Goal: Information Seeking & Learning: Learn about a topic

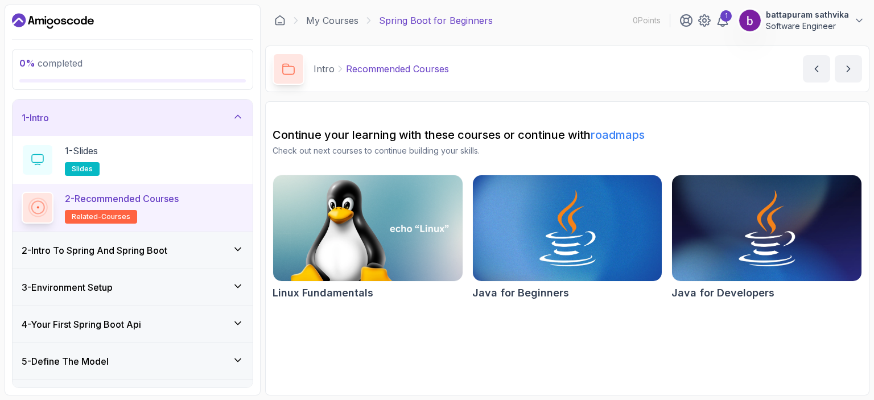
click at [121, 332] on div "4 - Your First Spring Boot Api" at bounding box center [133, 324] width 240 height 36
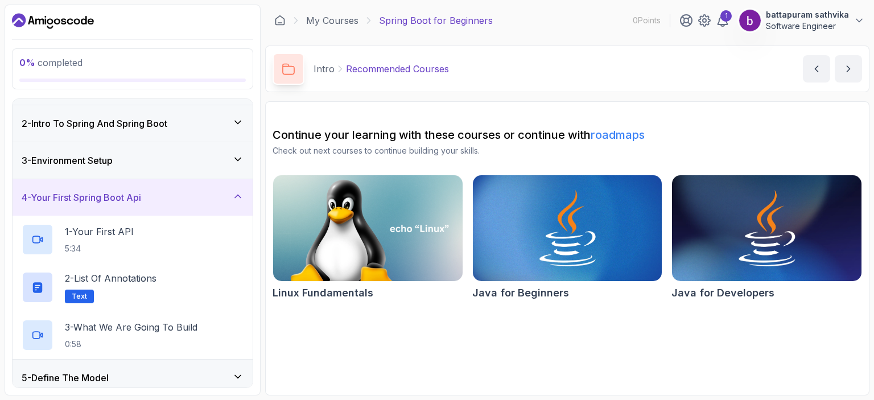
scroll to position [32, 0]
click at [134, 239] on h2 "1 - Your First API 5:34" at bounding box center [99, 239] width 69 height 30
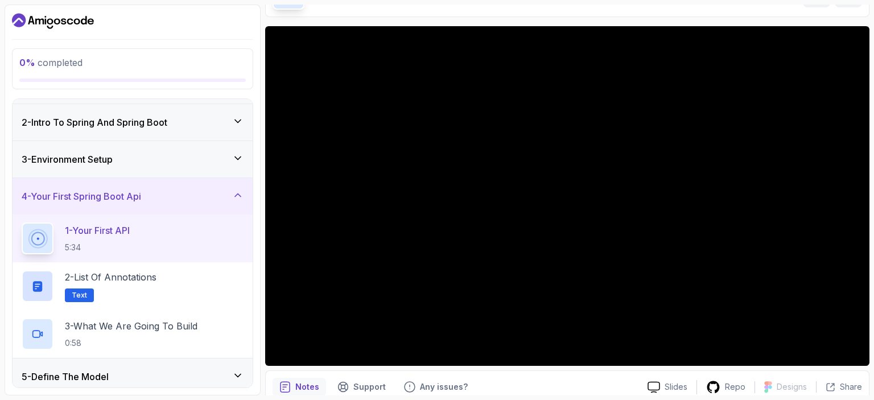
scroll to position [73, 0]
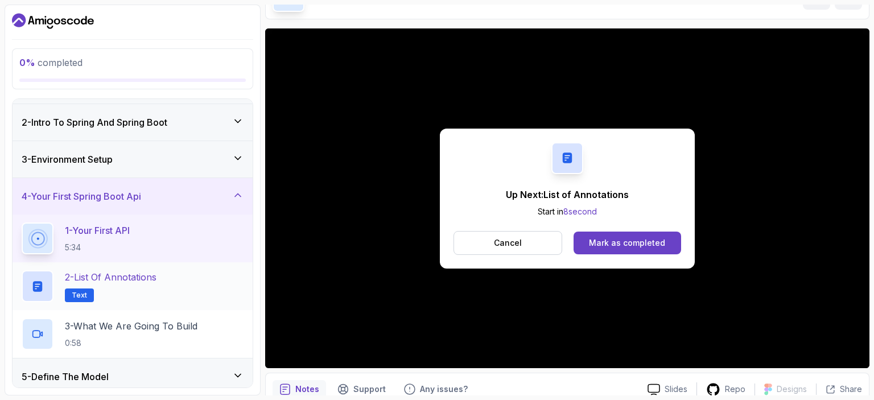
click at [170, 279] on div "2 - List of Annotations Text" at bounding box center [133, 286] width 222 height 32
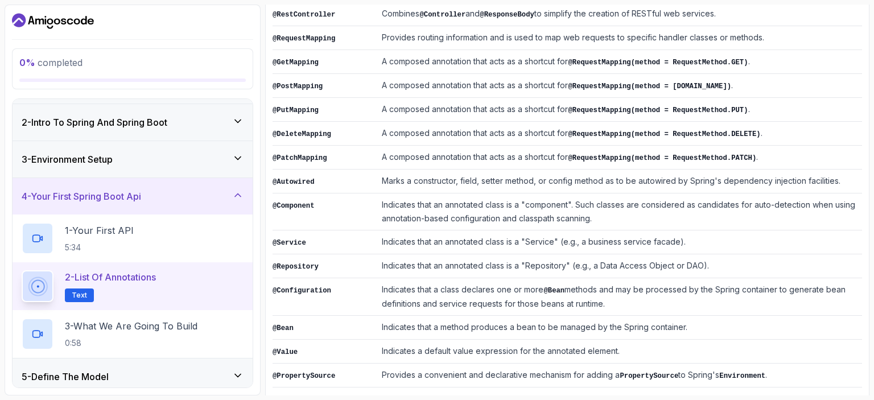
scroll to position [295, 0]
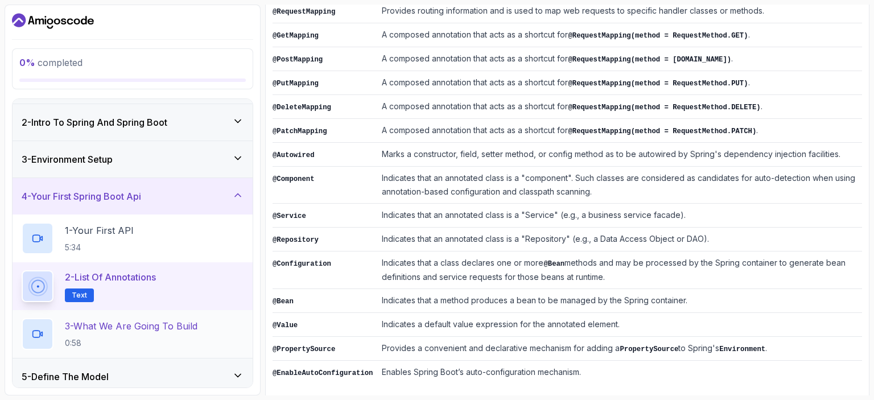
click at [192, 335] on h2 "3 - What We Are Going To Build 0:58" at bounding box center [131, 334] width 133 height 30
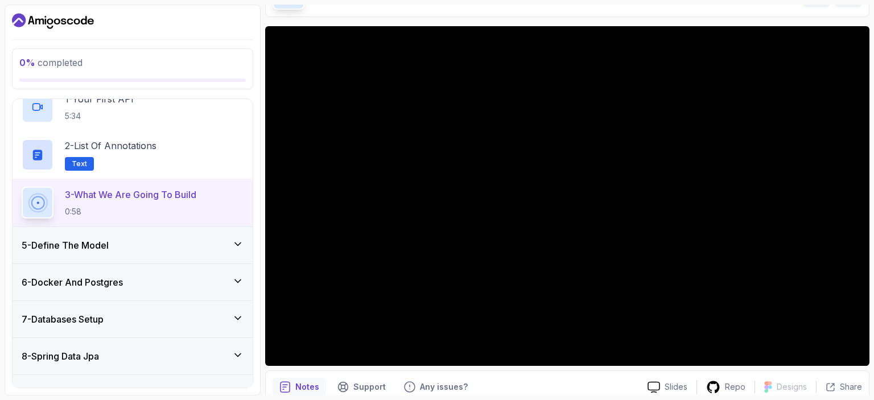
scroll to position [164, 0]
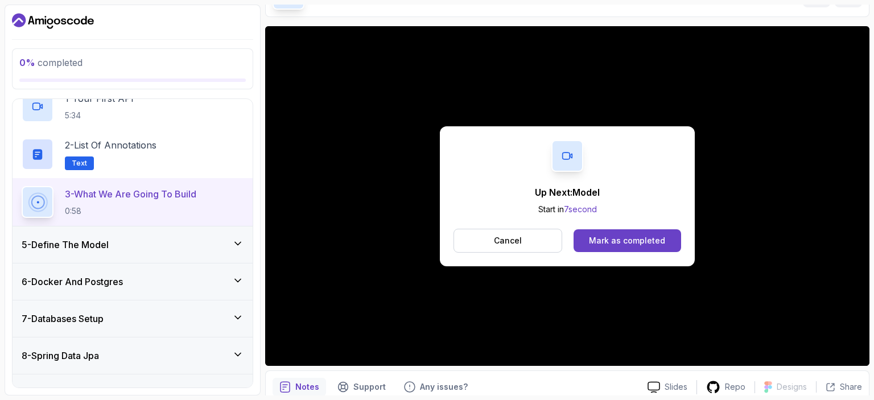
click at [204, 248] on div "5 - Define The Model" at bounding box center [133, 245] width 222 height 14
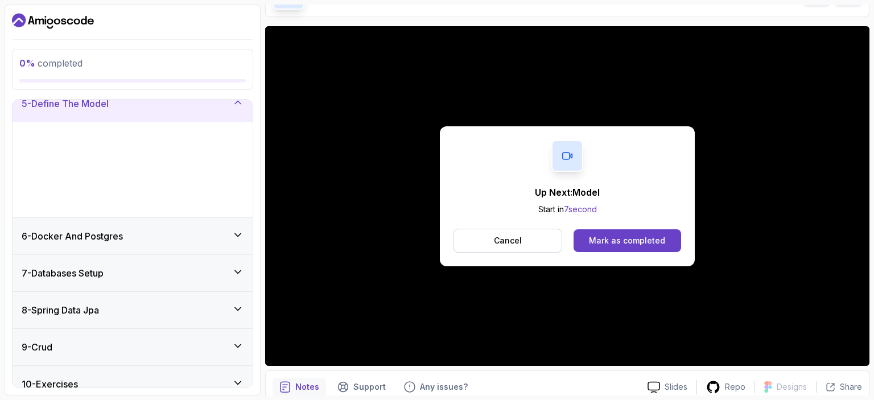
scroll to position [152, 0]
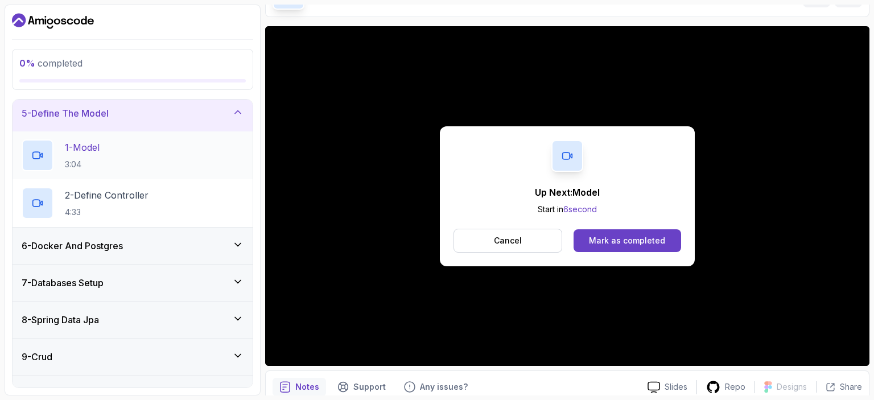
click at [184, 159] on div "1 - Model 3:04" at bounding box center [133, 155] width 222 height 32
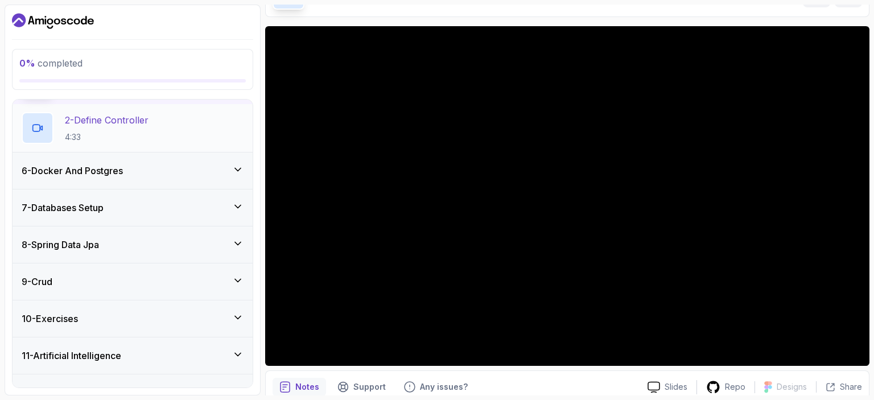
scroll to position [248, 0]
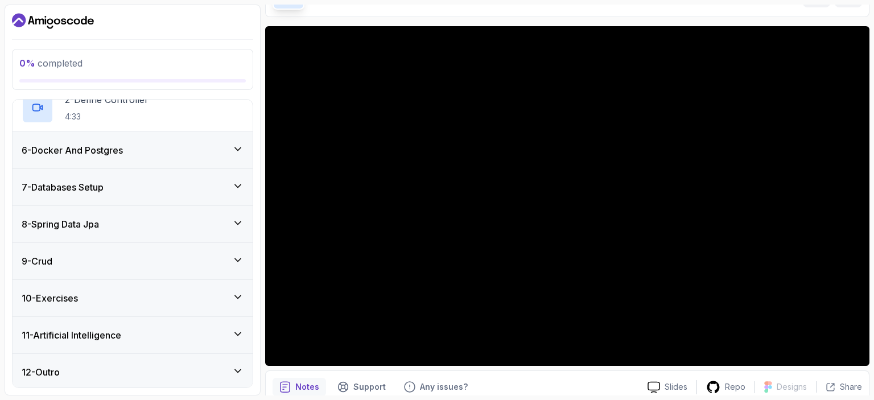
click at [238, 299] on icon at bounding box center [237, 296] width 11 height 11
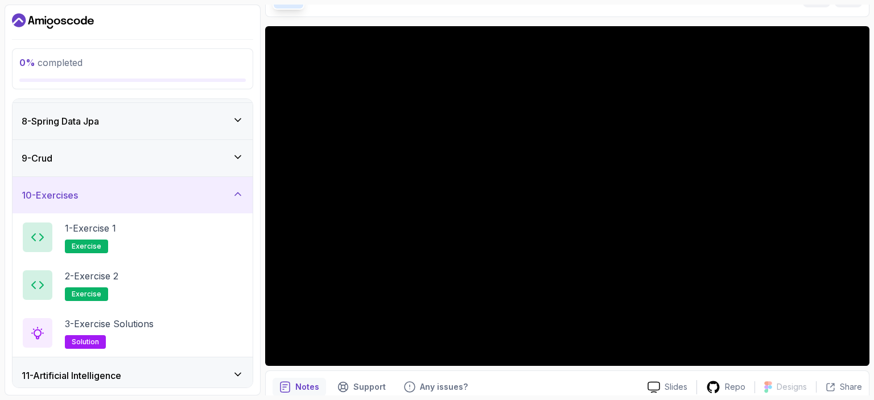
scroll to position [296, 0]
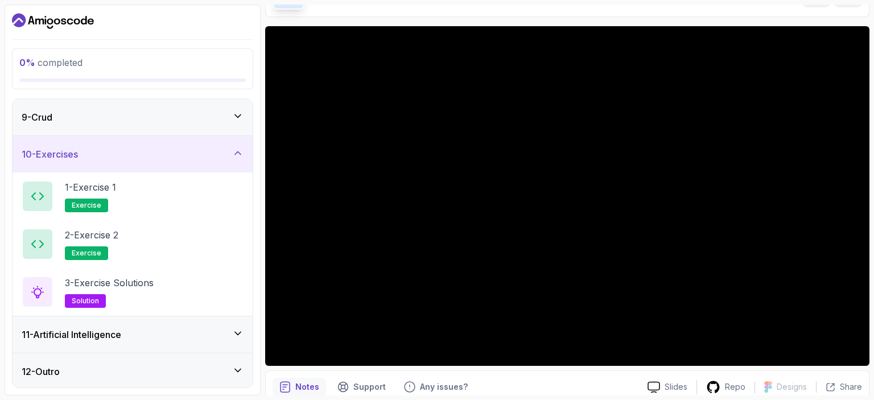
click at [236, 150] on icon at bounding box center [237, 152] width 11 height 11
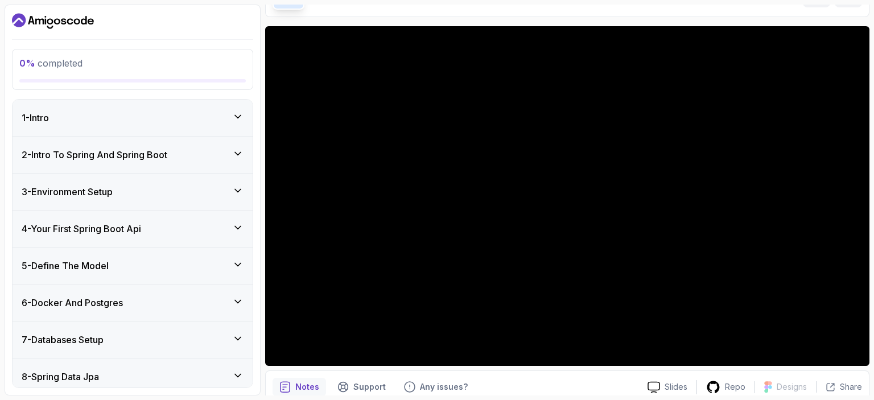
scroll to position [53, 0]
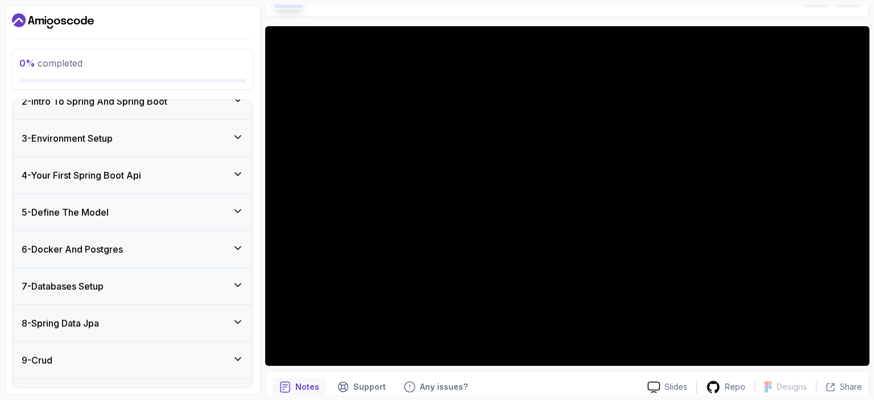
click at [221, 209] on div "5 - Define The Model" at bounding box center [133, 212] width 222 height 14
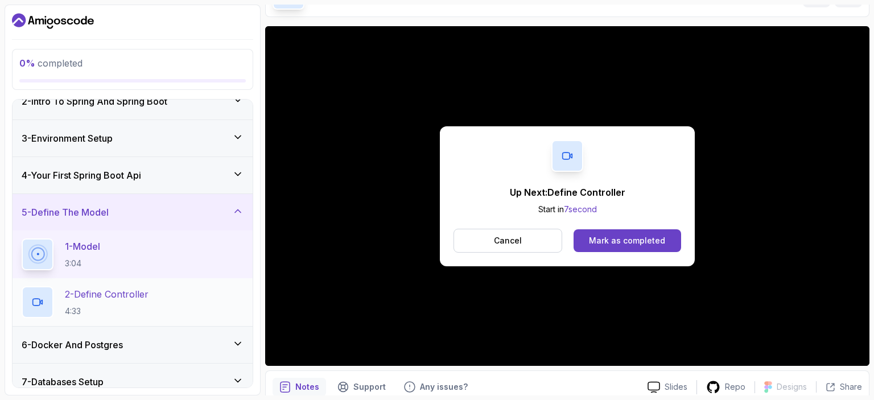
click at [158, 288] on div "2 - Define Controller 4:33" at bounding box center [133, 302] width 222 height 32
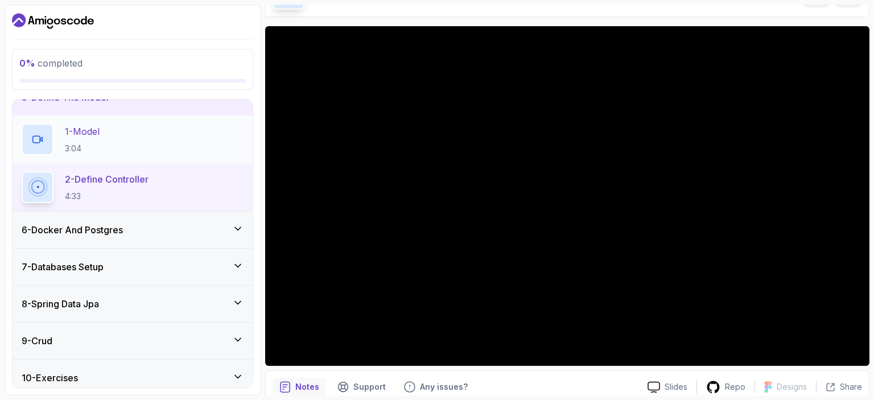
scroll to position [248, 0]
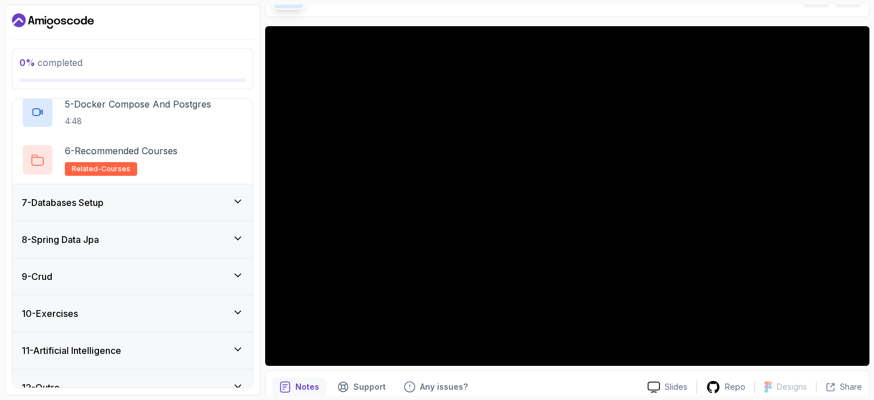
scroll to position [439, 0]
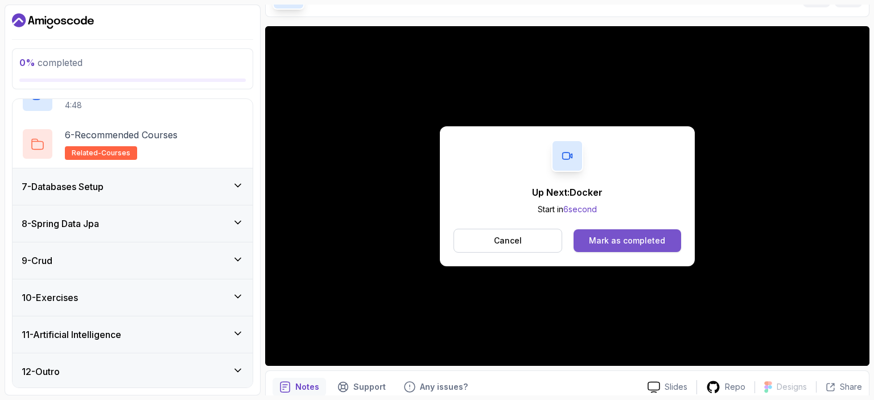
click at [604, 235] on div "Mark as completed" at bounding box center [627, 240] width 76 height 11
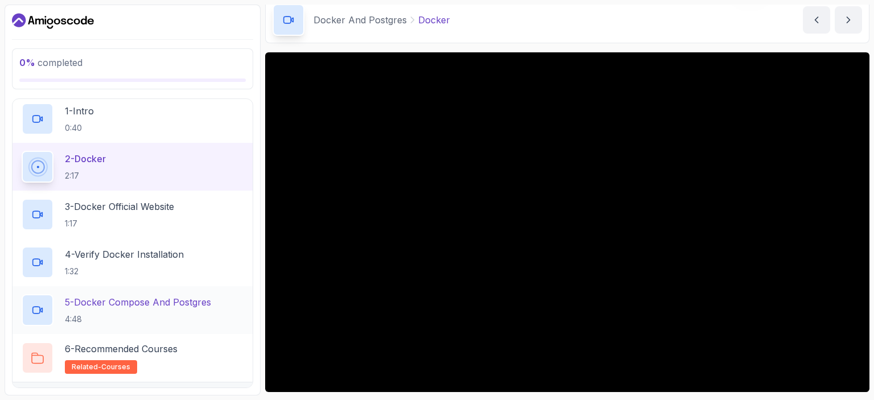
scroll to position [230, 0]
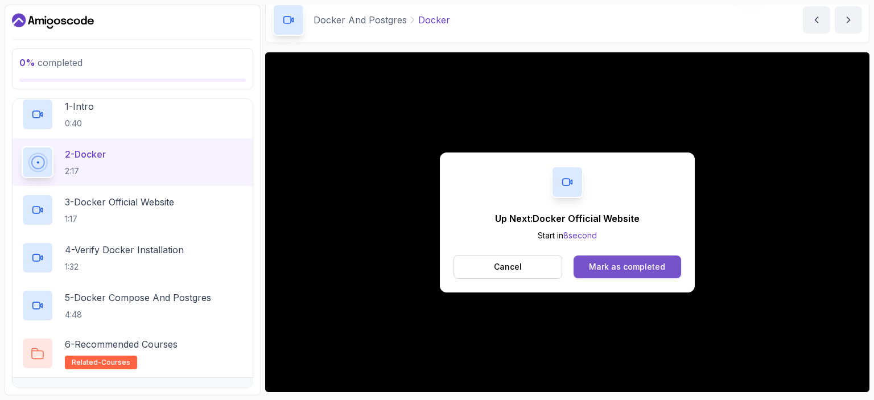
click at [619, 267] on div "Mark as completed" at bounding box center [627, 266] width 76 height 11
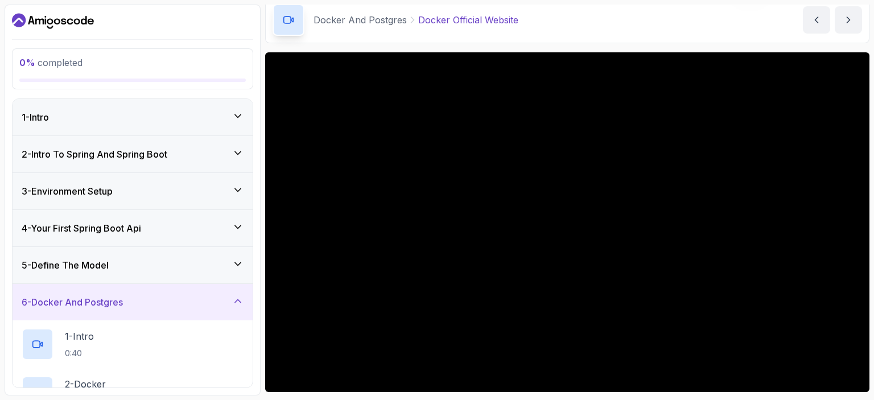
click at [198, 104] on div "1 - Intro" at bounding box center [133, 117] width 240 height 36
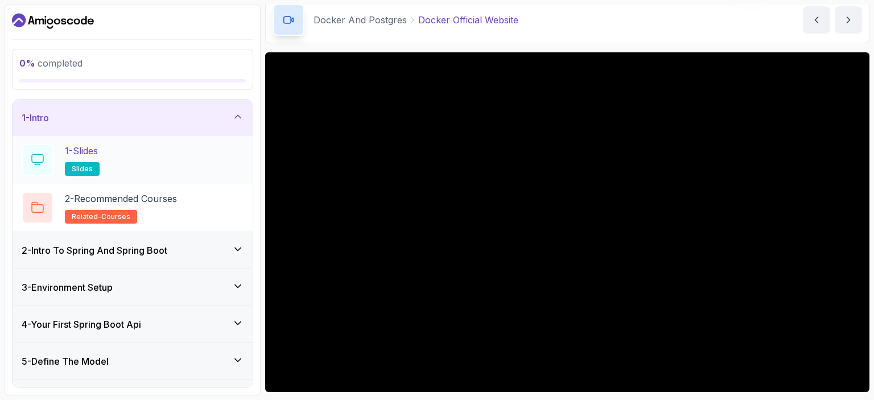
click at [123, 168] on div "1 - Slides slides" at bounding box center [133, 160] width 222 height 32
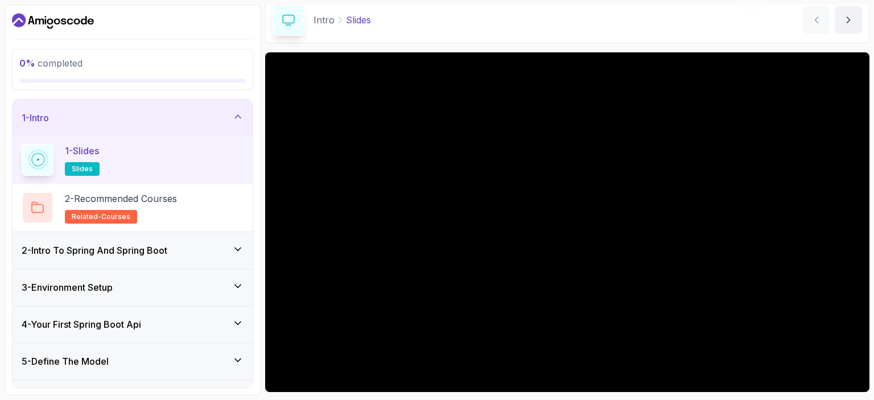
scroll to position [48, 0]
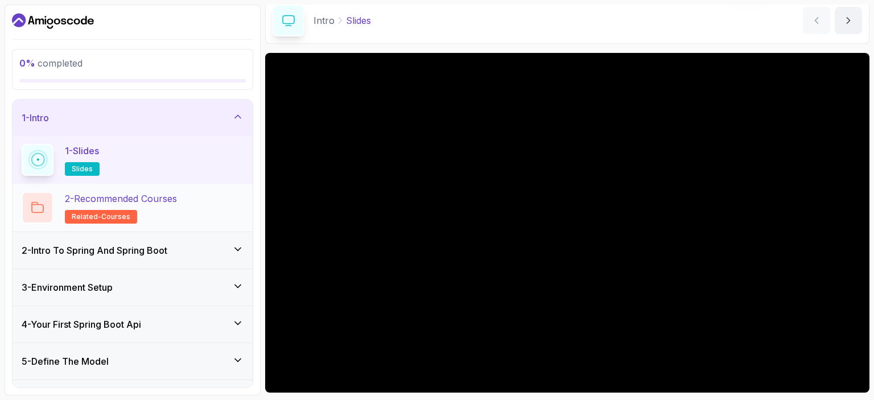
click at [218, 216] on div "2 - Recommended Courses related-courses" at bounding box center [133, 208] width 222 height 32
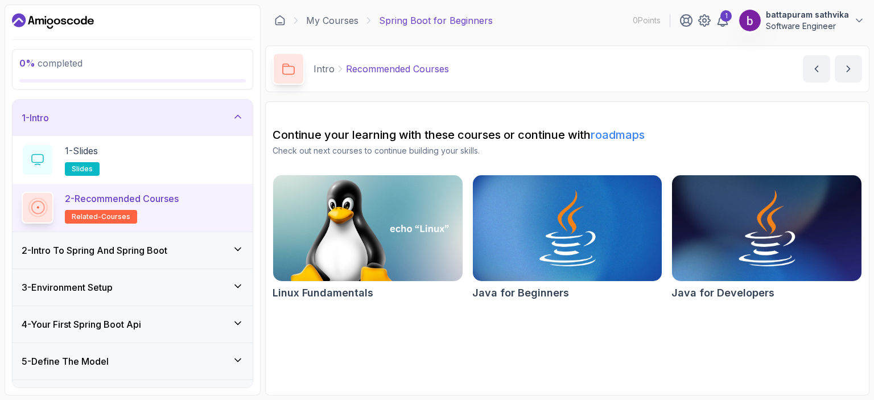
click at [179, 254] on div "2 - Intro To Spring And Spring Boot" at bounding box center [133, 251] width 222 height 14
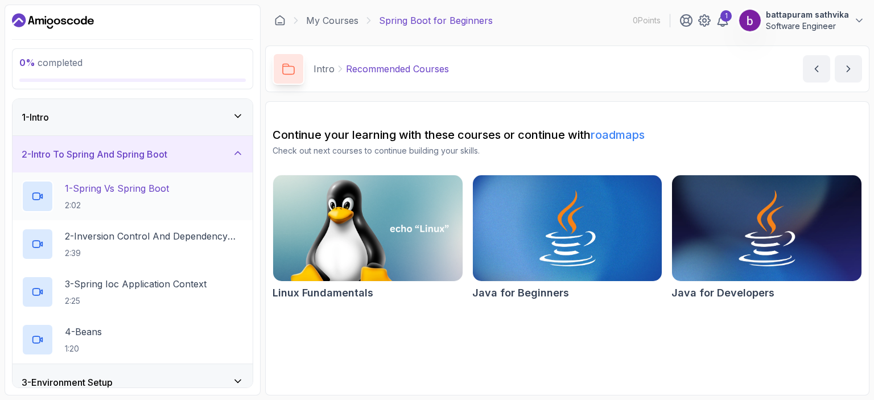
click at [182, 203] on div "1 - Spring Vs Spring Boot 2:02" at bounding box center [133, 196] width 222 height 32
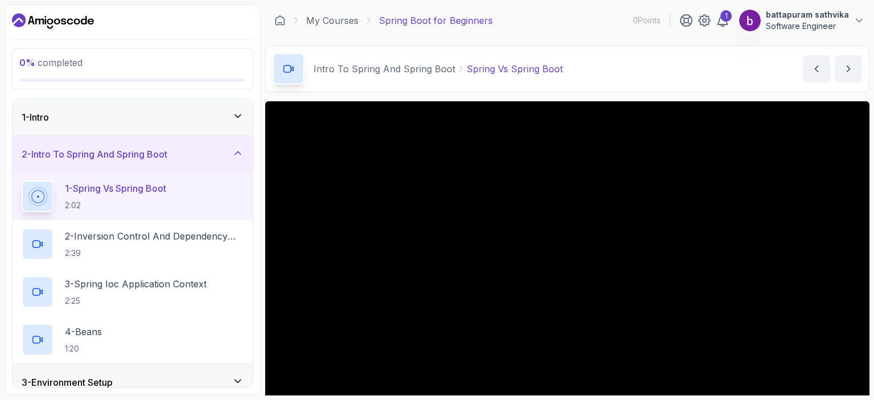
scroll to position [52, 0]
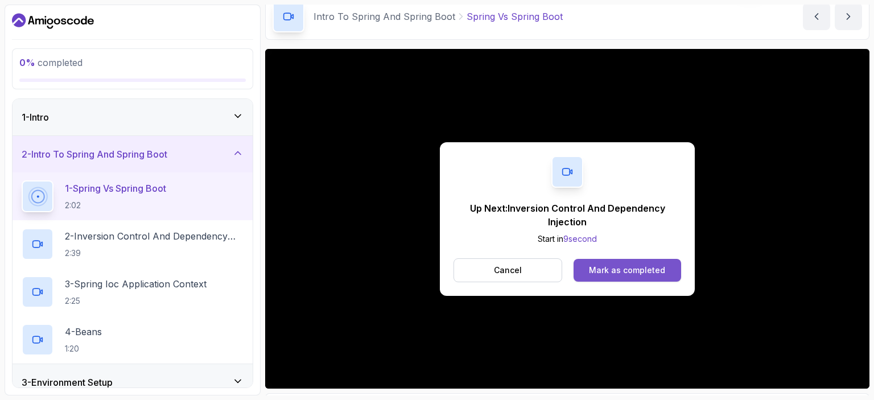
click at [652, 269] on div "Mark as completed" at bounding box center [627, 270] width 76 height 11
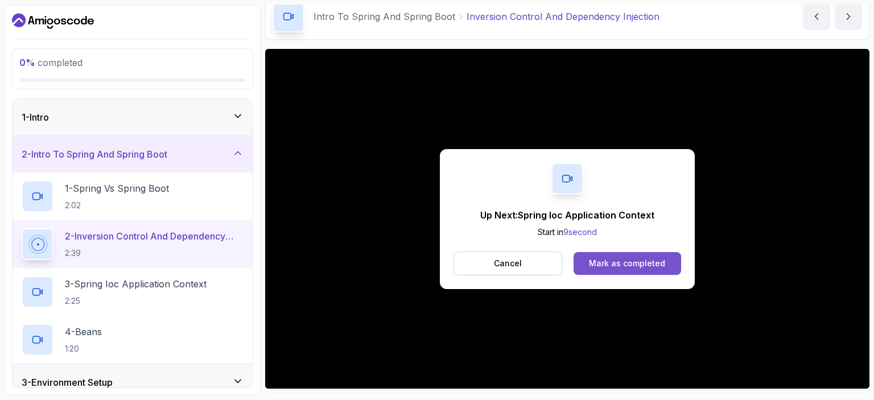
click at [631, 267] on div "Mark as completed" at bounding box center [627, 263] width 76 height 11
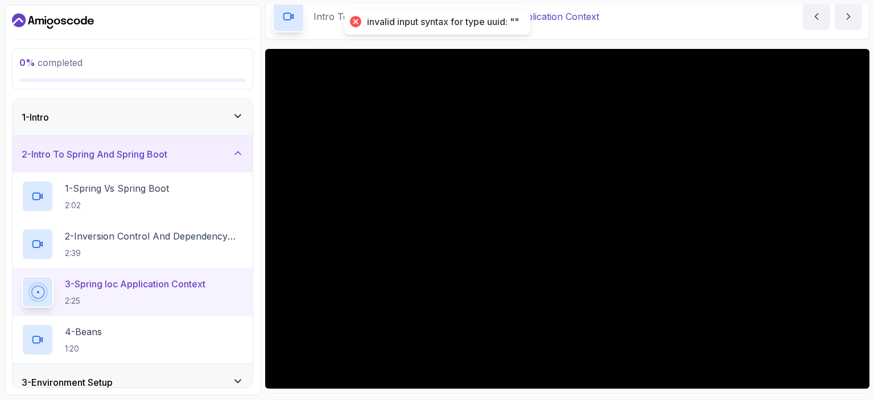
click at [379, 16] on div "invalid input syntax for type uuid: """ at bounding box center [443, 22] width 152 height 12
click at [348, 21] on div at bounding box center [355, 22] width 16 height 16
click at [349, 22] on div at bounding box center [355, 22] width 16 height 16
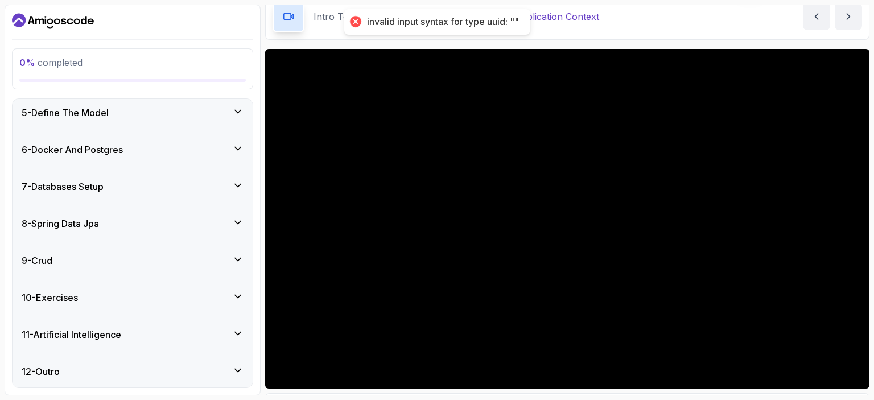
click at [157, 150] on div "6 - Docker And Postgres" at bounding box center [133, 150] width 222 height 14
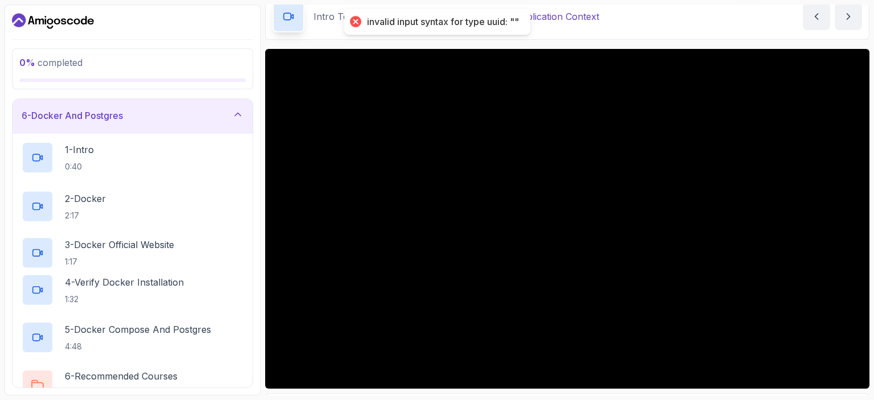
scroll to position [152, 0]
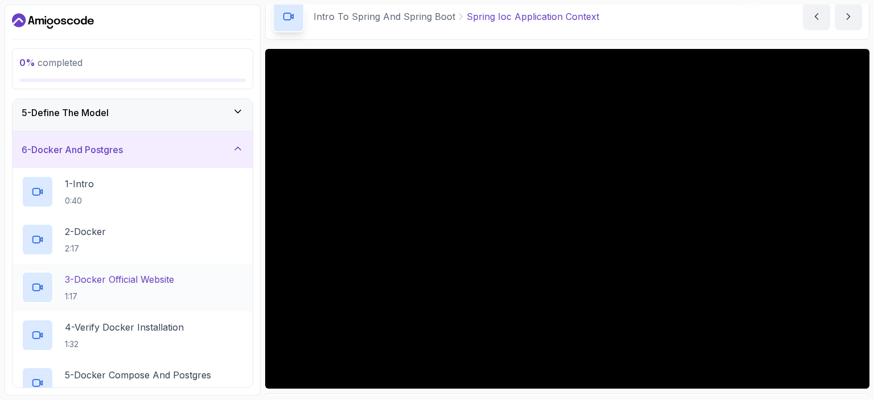
click at [143, 291] on p "1:17" at bounding box center [119, 296] width 109 height 11
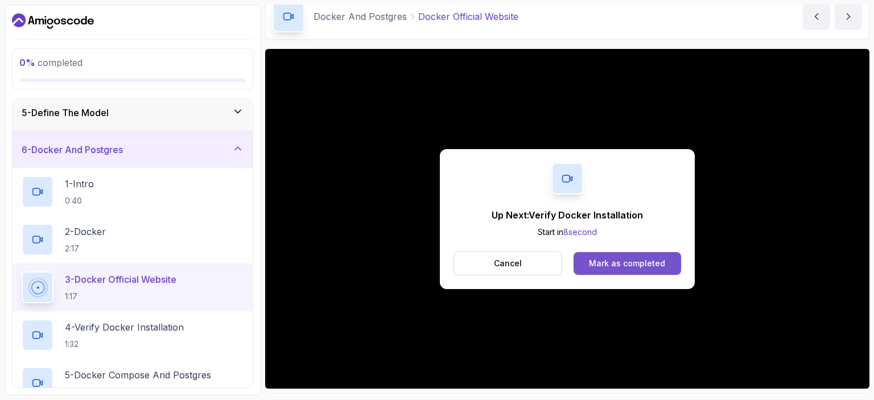
click at [644, 258] on div "Mark as completed" at bounding box center [627, 263] width 76 height 11
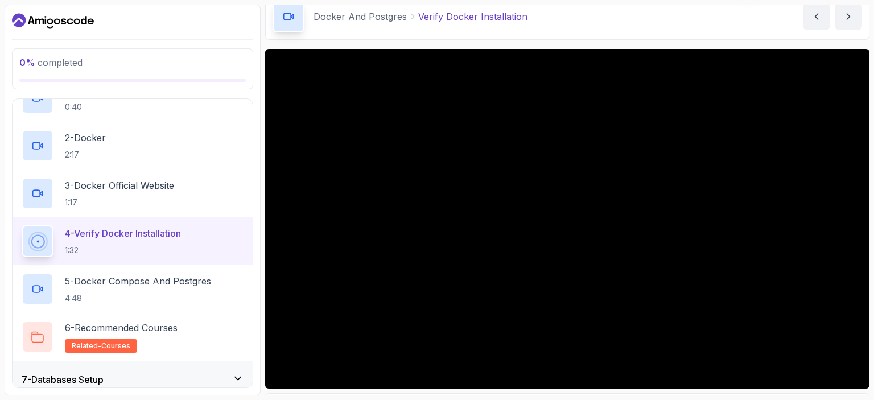
scroll to position [248, 0]
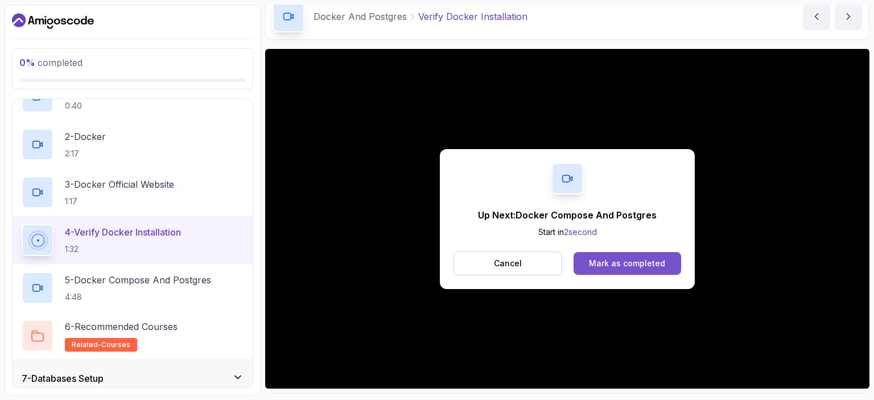
click at [640, 263] on div "Mark as completed" at bounding box center [627, 263] width 76 height 11
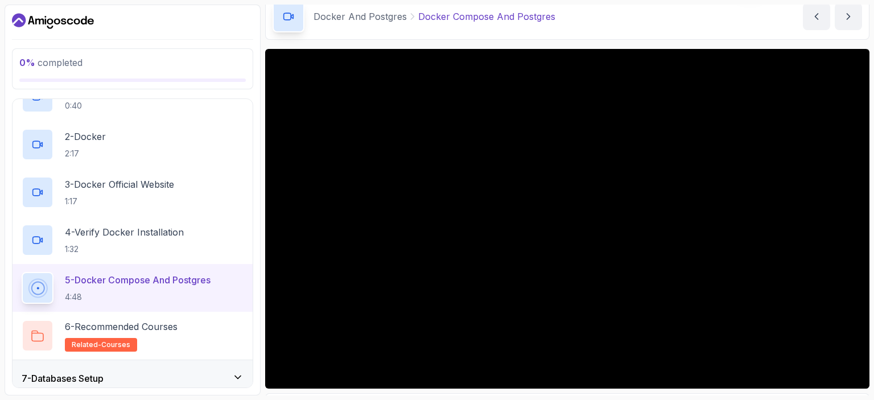
click at [219, 368] on div "7 - Databases Setup" at bounding box center [133, 378] width 240 height 36
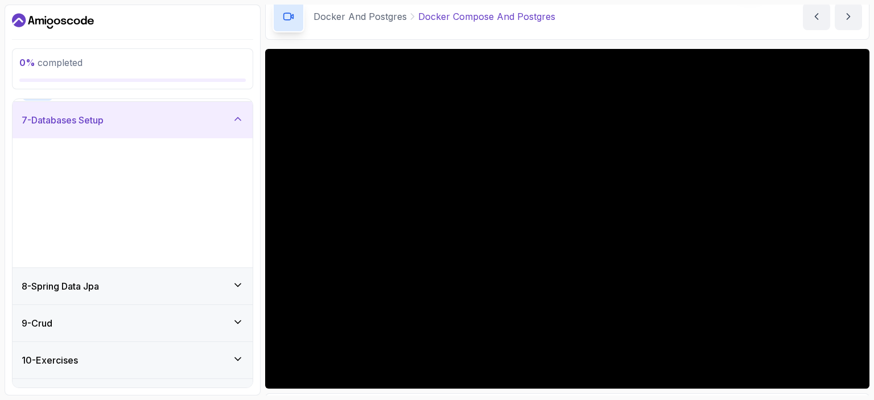
scroll to position [296, 0]
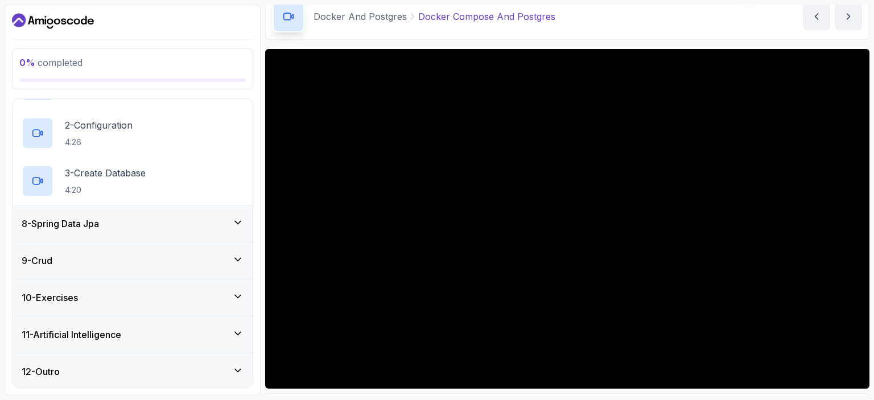
click at [181, 225] on div "8 - Spring Data Jpa" at bounding box center [133, 224] width 222 height 14
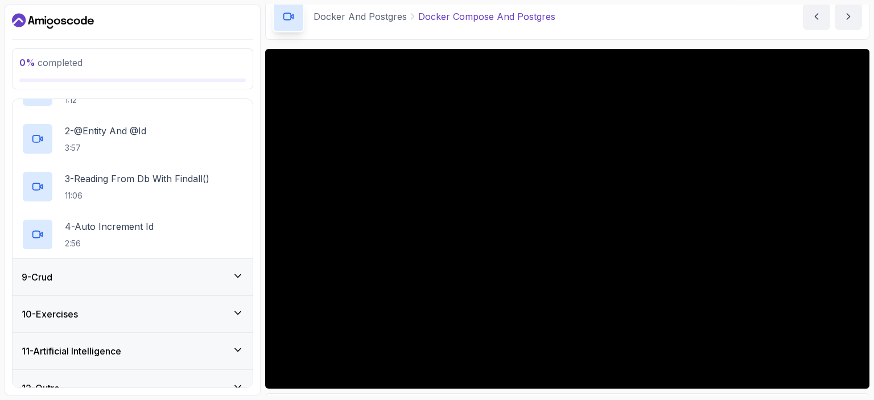
scroll to position [344, 0]
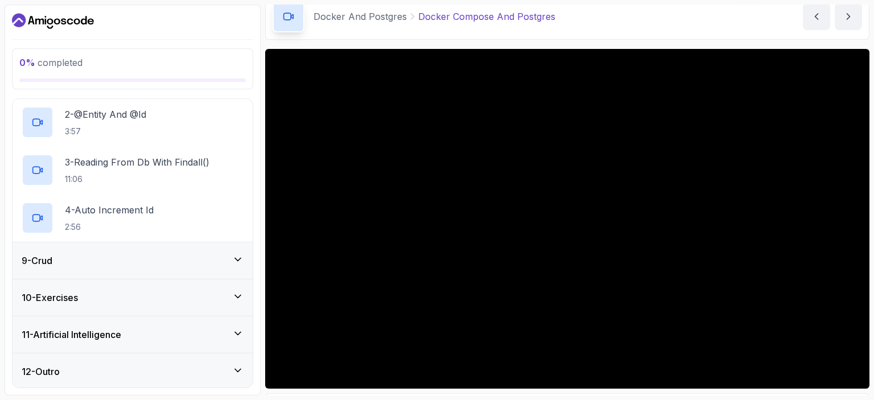
click at [179, 254] on div "9 - Crud" at bounding box center [133, 261] width 222 height 14
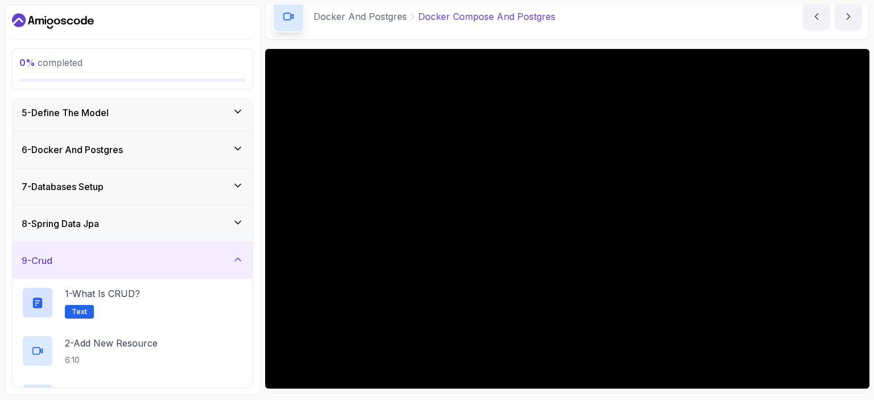
scroll to position [296, 0]
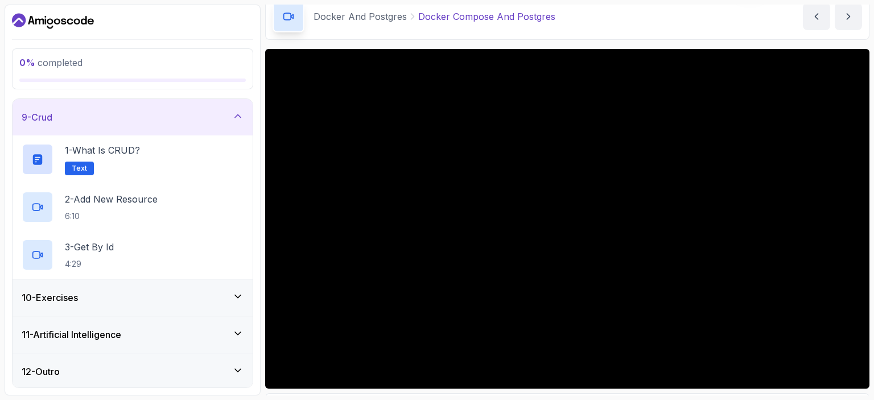
click at [201, 321] on div "11 - Artificial Intelligence" at bounding box center [133, 334] width 240 height 36
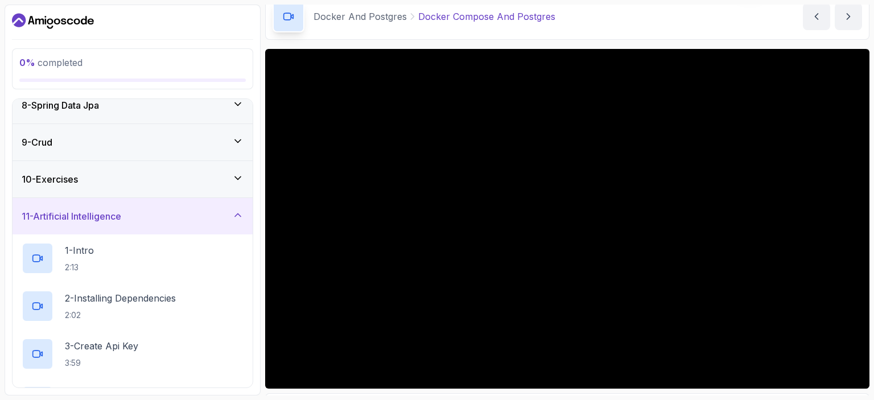
scroll to position [36, 0]
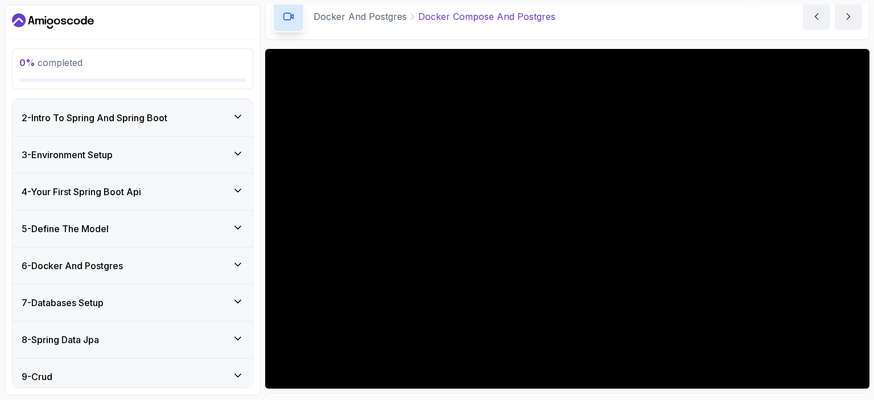
click at [170, 278] on div "6 - Docker And Postgres" at bounding box center [133, 266] width 240 height 36
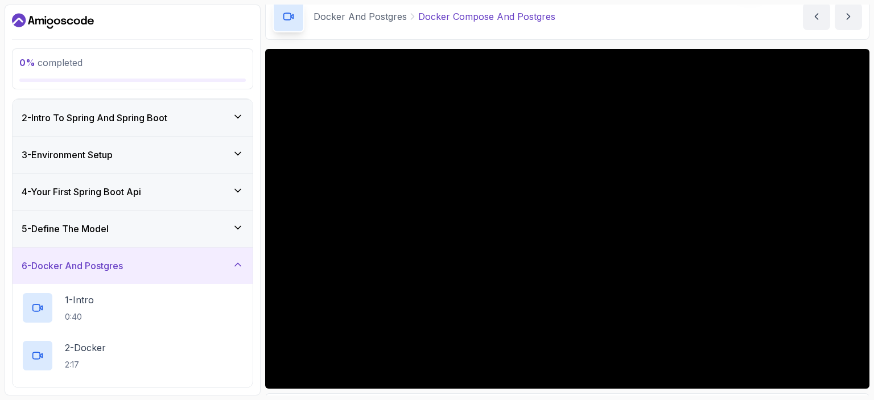
scroll to position [259, 0]
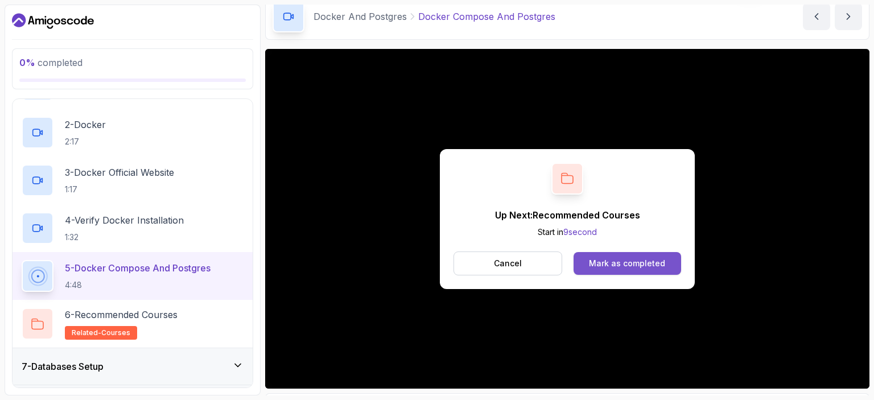
click at [610, 258] on div "Mark as completed" at bounding box center [627, 263] width 76 height 11
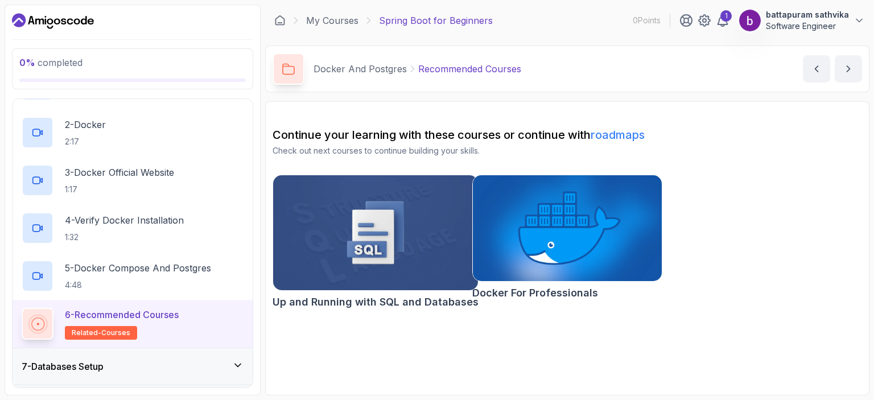
click at [554, 228] on img at bounding box center [567, 228] width 199 height 112
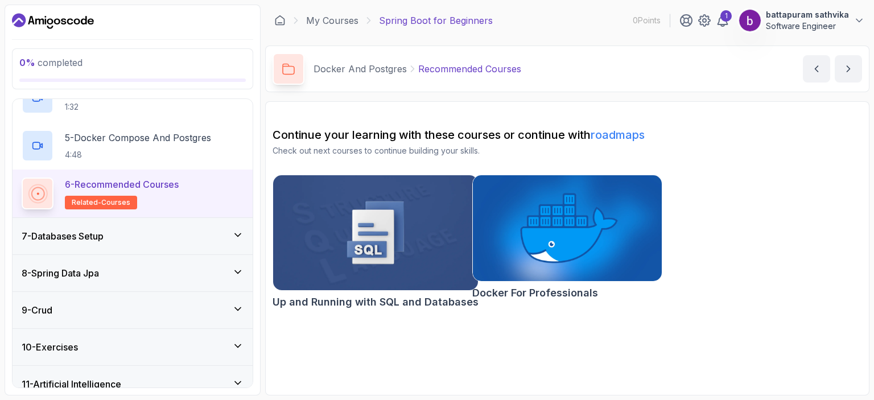
click at [127, 236] on div "7 - Databases Setup" at bounding box center [133, 236] width 222 height 14
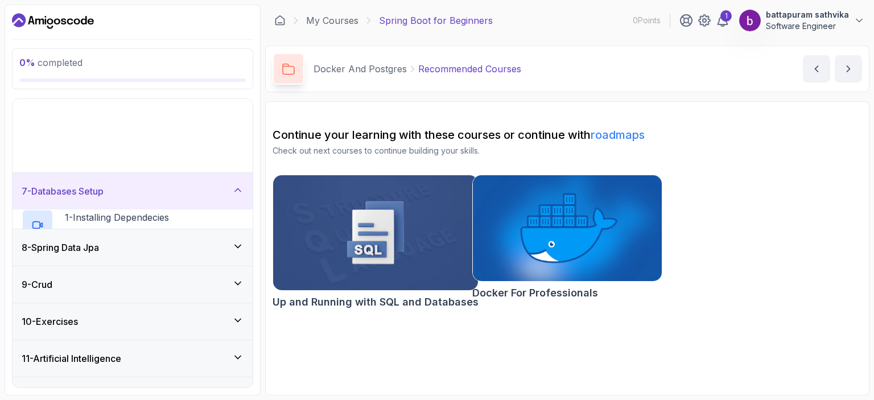
scroll to position [152, 0]
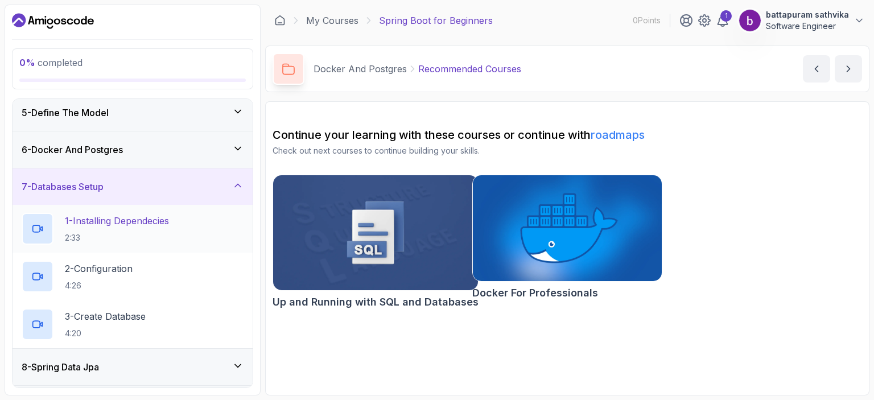
click at [134, 220] on p "1 - Installing Dependecies" at bounding box center [117, 221] width 104 height 14
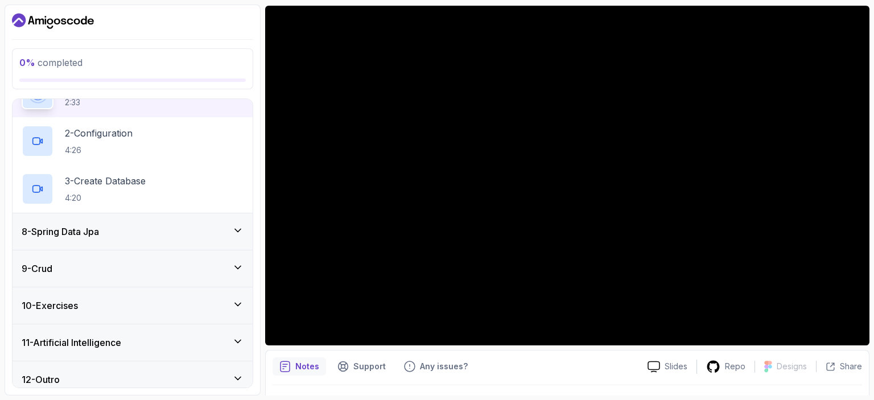
scroll to position [296, 0]
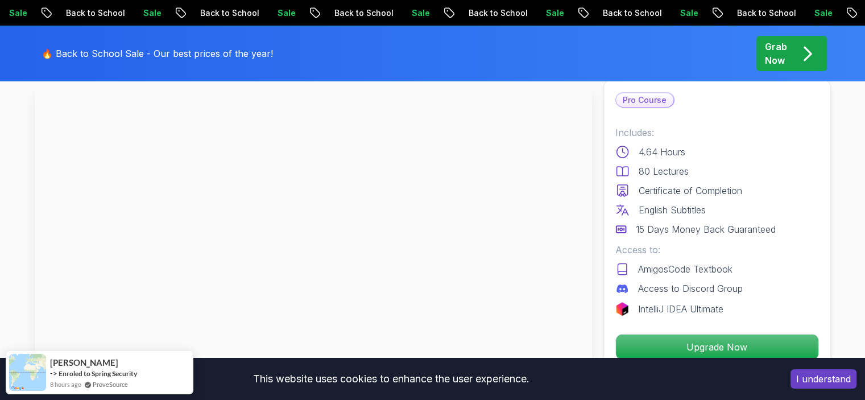
scroll to position [68, 0]
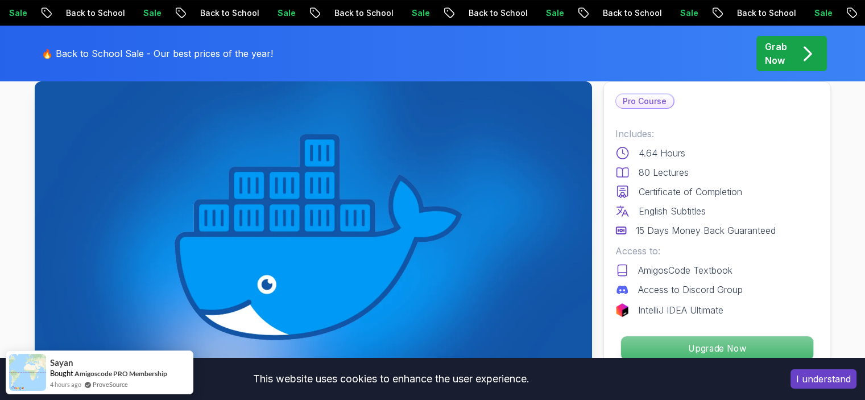
click at [684, 343] on p "Upgrade Now" at bounding box center [717, 348] width 192 height 24
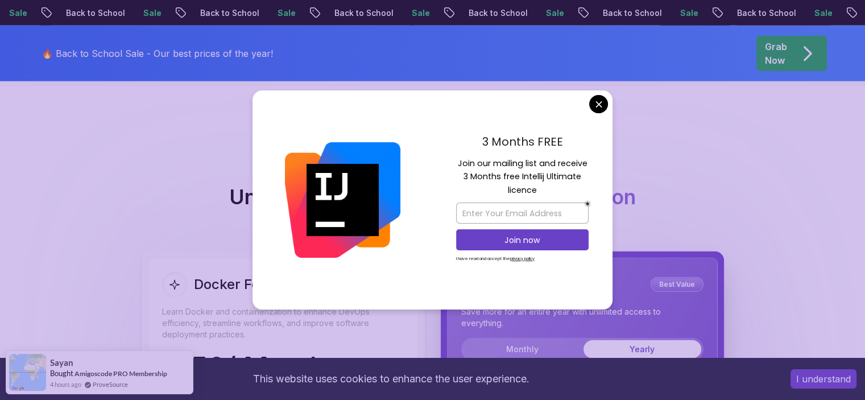
scroll to position [2901, 0]
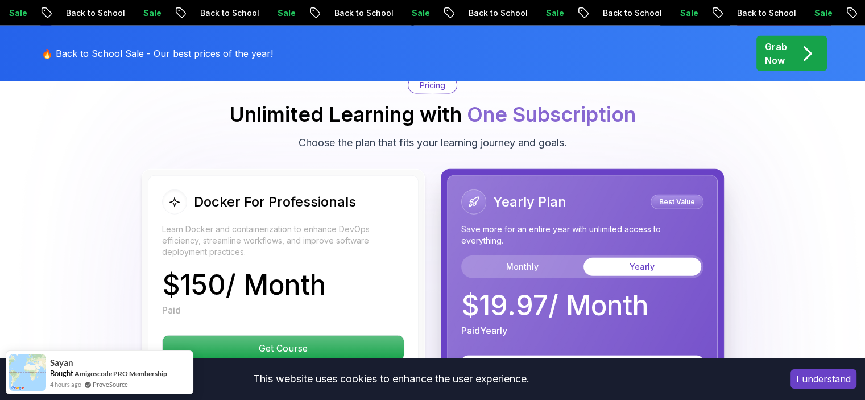
click at [599, 102] on body "Sale Back to School Sale Back to School Sale Back to School Sale Back to School…" at bounding box center [432, 144] width 865 height 6091
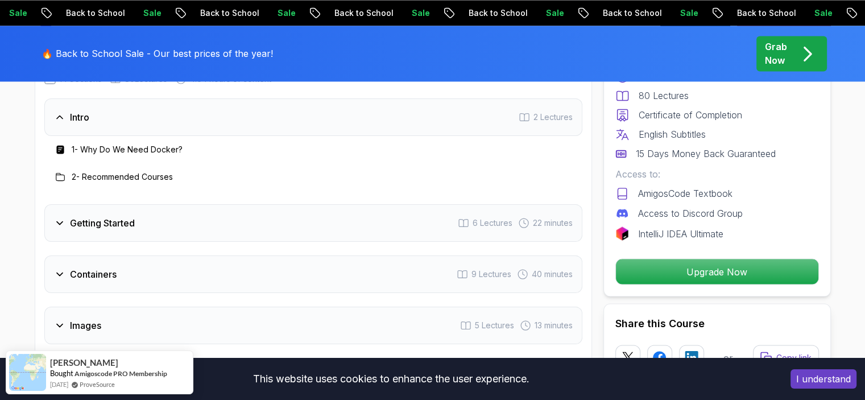
scroll to position [1955, 0]
drag, startPoint x: 168, startPoint y: 155, endPoint x: 149, endPoint y: 214, distance: 61.7
click at [149, 214] on div "Getting Started 6 Lectures 22 minutes" at bounding box center [313, 226] width 538 height 38
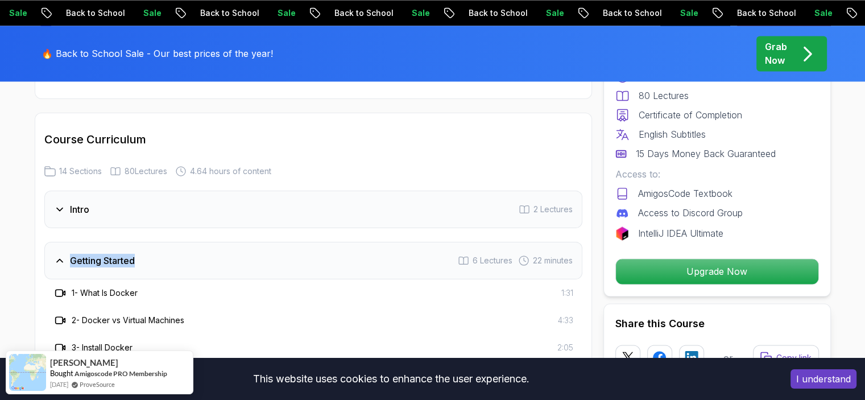
scroll to position [1864, 0]
click at [97, 207] on div "Intro 2 Lectures" at bounding box center [313, 211] width 538 height 38
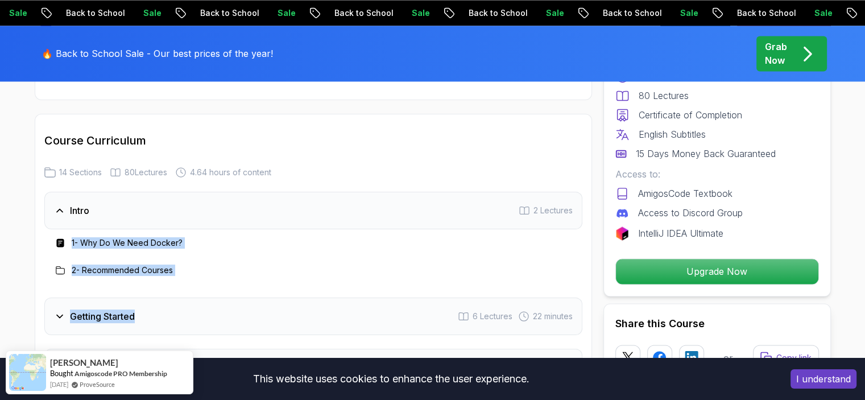
click at [116, 209] on div "Intro 2 Lectures" at bounding box center [313, 211] width 538 height 38
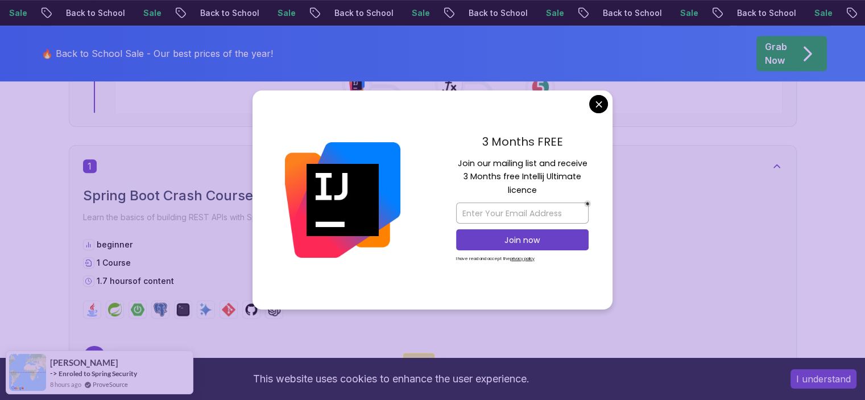
scroll to position [575, 0]
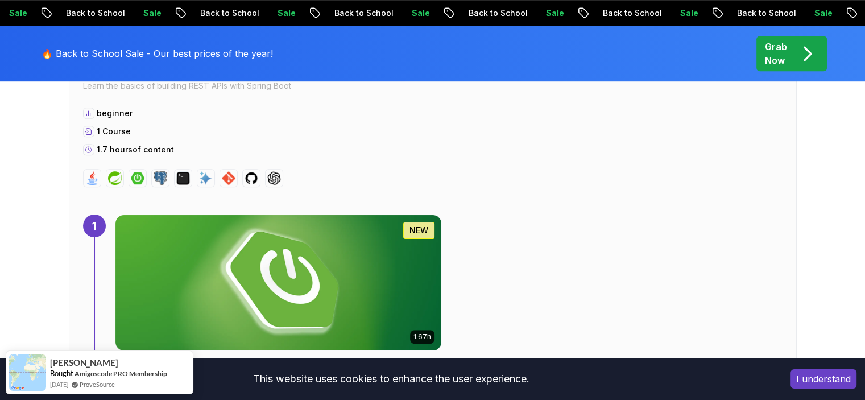
scroll to position [740, 0]
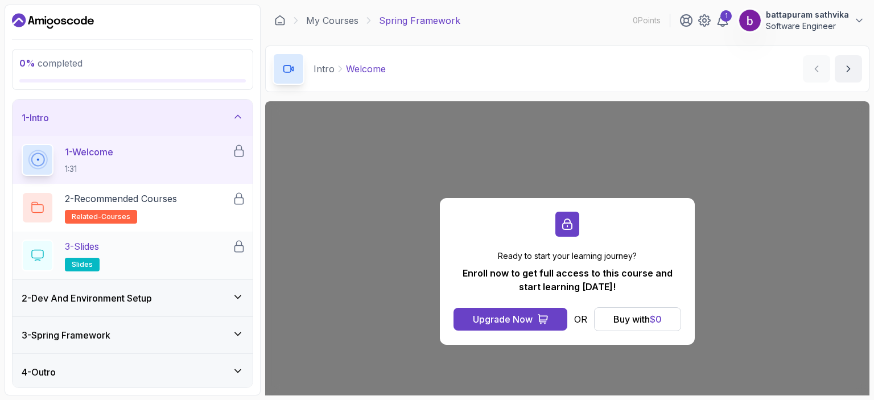
scroll to position [2, 0]
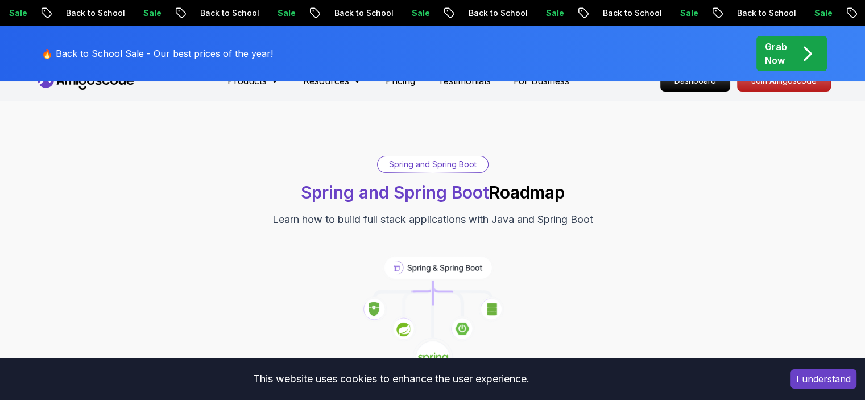
scroll to position [740, 0]
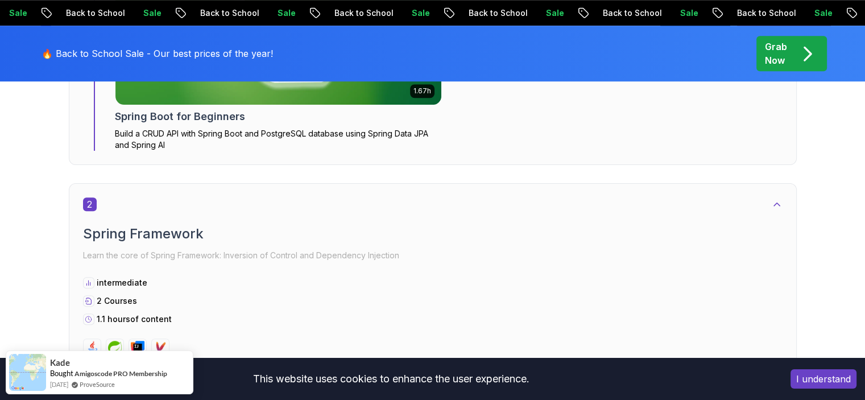
scroll to position [778, 0]
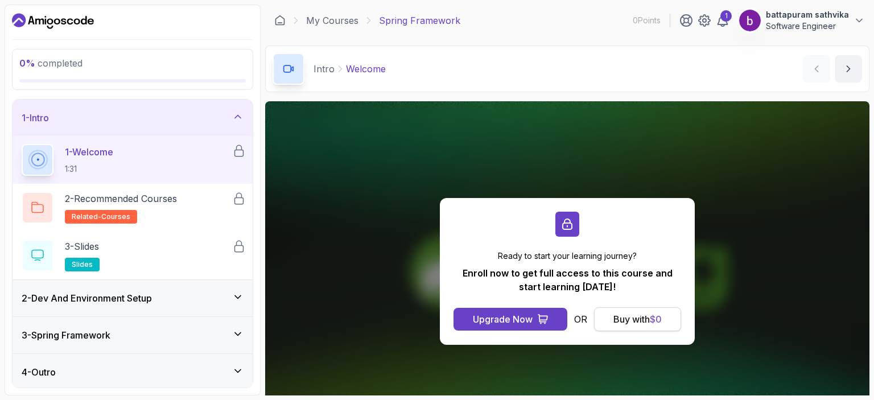
click at [638, 325] on button "Buy with $ 0" at bounding box center [637, 319] width 87 height 24
